Goal: Obtain resource: Download file/media

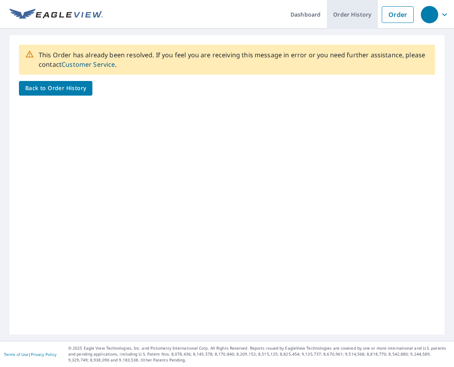
click at [365, 15] on link "Order History" at bounding box center [352, 14] width 51 height 29
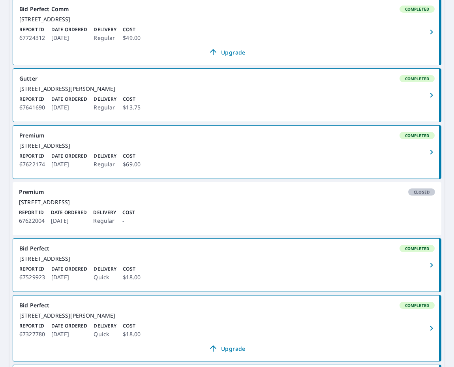
scroll to position [157, 0]
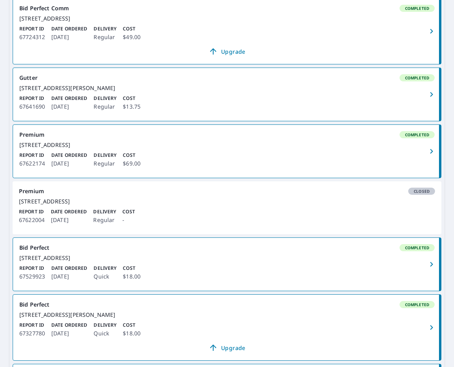
click at [51, 149] on div "155 Long Neck Point Rd Darien, CT 06820" at bounding box center [227, 144] width 416 height 7
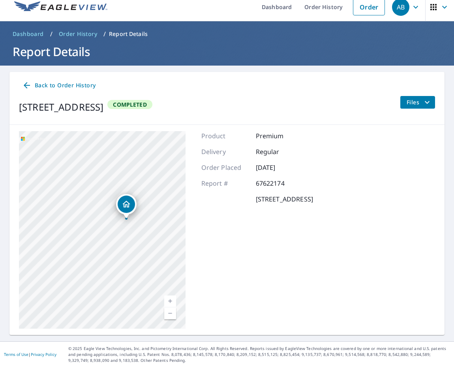
click at [426, 101] on icon "filesDropdownBtn-67622174" at bounding box center [427, 102] width 5 height 3
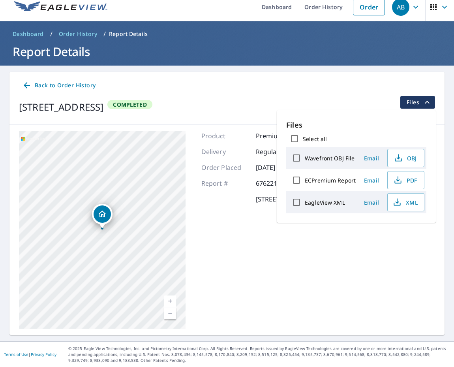
click at [327, 177] on label "ECPremium Report" at bounding box center [330, 181] width 51 height 8
click at [305, 177] on input "ECPremium Report" at bounding box center [296, 180] width 17 height 17
checkbox input "true"
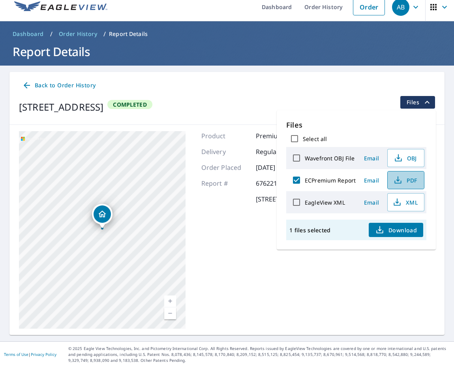
click at [411, 179] on span "PDF" at bounding box center [405, 179] width 25 height 9
click at [329, 5] on link "Order History" at bounding box center [323, 6] width 51 height 29
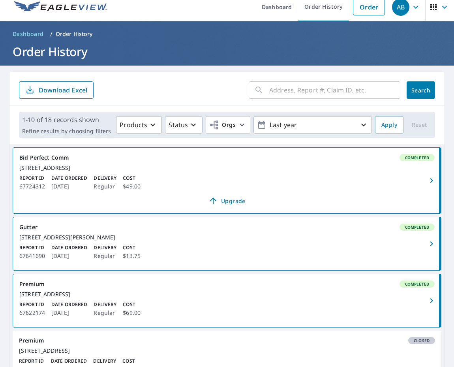
click at [45, 168] on div "29 Sunnyside Ave Stamford, CT 06902" at bounding box center [227, 167] width 416 height 7
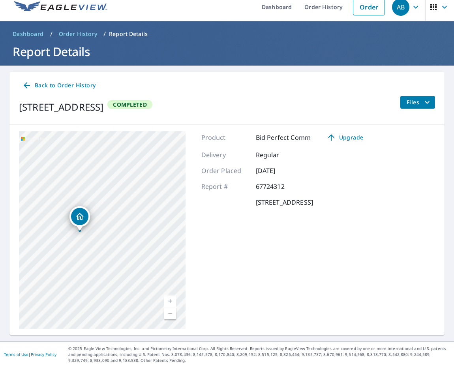
drag, startPoint x: 149, startPoint y: 230, endPoint x: 133, endPoint y: 232, distance: 16.8
click at [132, 232] on div "155 Long Neck Point Rd Darien, CT 06820" at bounding box center [102, 230] width 167 height 198
click at [325, 5] on link "Order History" at bounding box center [323, 6] width 51 height 29
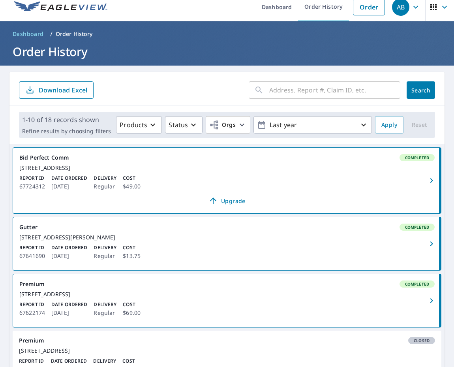
click at [47, 171] on div "29 Sunnyside Ave Stamford, CT 06902" at bounding box center [227, 167] width 416 height 7
